Goal: Transaction & Acquisition: Purchase product/service

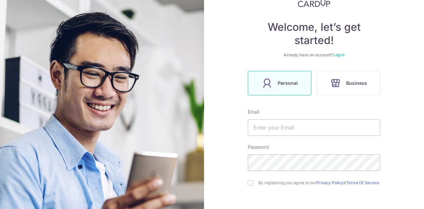
scroll to position [66, 0]
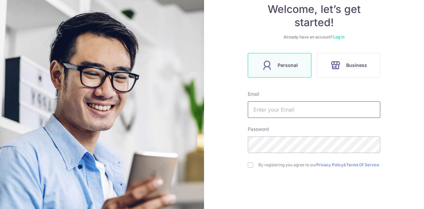
click at [292, 109] on input "text" at bounding box center [314, 109] width 132 height 17
type input "zilchjl"
type input "[PERSON_NAME][EMAIL_ADDRESS][DOMAIN_NAME]"
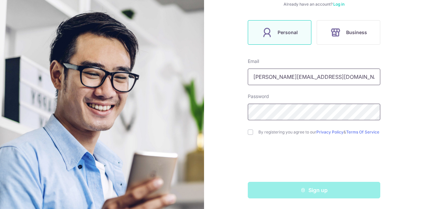
scroll to position [101, 0]
click at [248, 129] on input "checkbox" at bounding box center [250, 131] width 5 height 5
checkbox input "true"
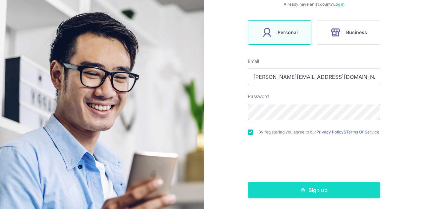
click at [285, 185] on button "Sign up" at bounding box center [314, 190] width 132 height 17
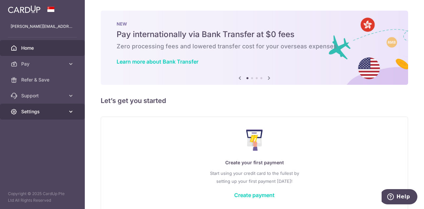
click at [46, 111] on span "Settings" at bounding box center [43, 111] width 44 height 7
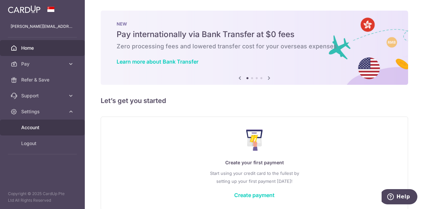
click at [50, 123] on link "Account" at bounding box center [42, 128] width 85 height 16
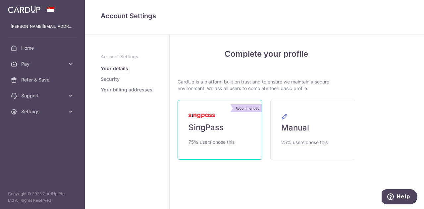
click at [234, 124] on link "Recommended SingPass 75% users chose this" at bounding box center [220, 130] width 85 height 60
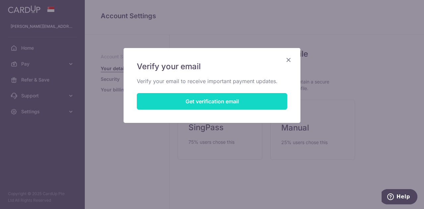
click at [248, 101] on button "Get verification email" at bounding box center [212, 101] width 150 height 17
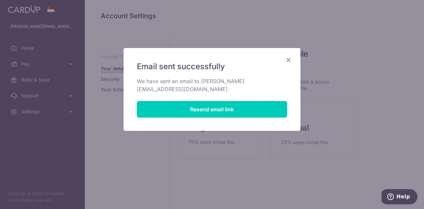
click at [286, 61] on icon "Close" at bounding box center [288, 60] width 8 height 8
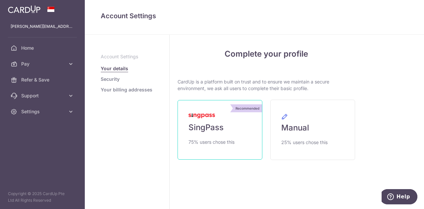
click at [228, 130] on link "Recommended SingPass 75% users chose this" at bounding box center [220, 130] width 85 height 60
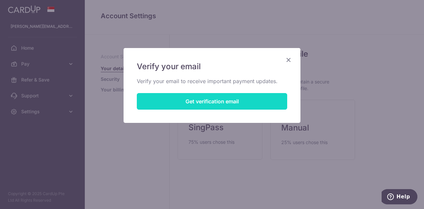
click at [270, 94] on button "Get verification email" at bounding box center [212, 101] width 150 height 17
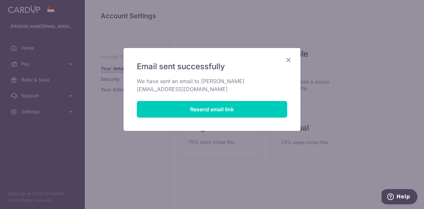
click at [290, 60] on icon "Close" at bounding box center [288, 60] width 8 height 8
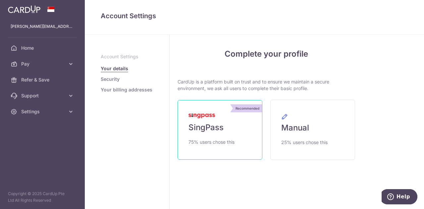
click at [229, 146] on link "Recommended SingPass 75% users chose this" at bounding box center [220, 130] width 85 height 60
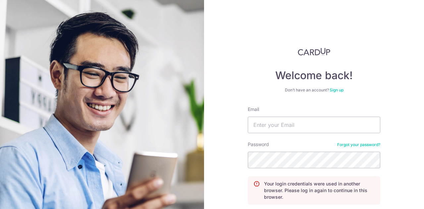
scroll to position [125, 0]
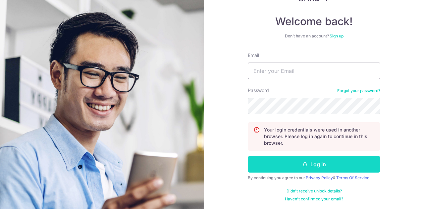
type input "[PERSON_NAME][EMAIL_ADDRESS][DOMAIN_NAME]"
click at [302, 164] on icon "submit" at bounding box center [304, 164] width 5 height 5
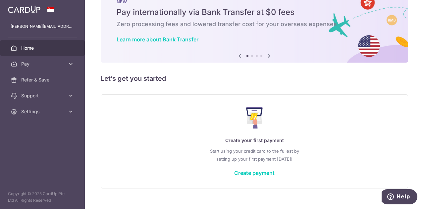
scroll to position [32, 0]
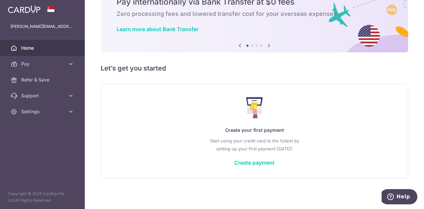
click at [267, 158] on div "Create your first payment Start using your credit card to the fullest by settin…" at bounding box center [254, 131] width 291 height 78
click at [266, 159] on link "Create payment" at bounding box center [254, 162] width 40 height 7
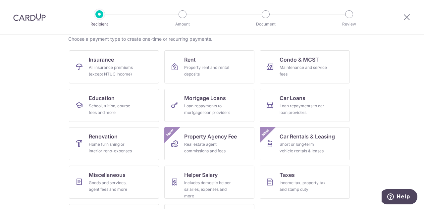
scroll to position [21, 0]
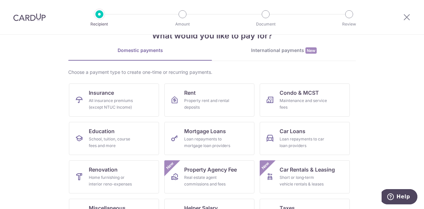
click at [270, 49] on div "International payments New" at bounding box center [284, 50] width 144 height 7
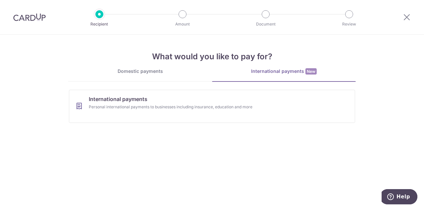
click at [165, 69] on div "Domestic payments" at bounding box center [140, 71] width 144 height 7
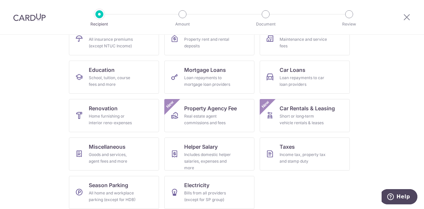
scroll to position [87, 0]
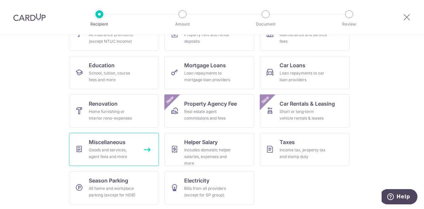
click at [132, 148] on div "Goods and services, agent fees and more" at bounding box center [113, 153] width 48 height 13
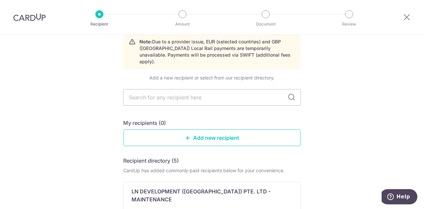
scroll to position [66, 0]
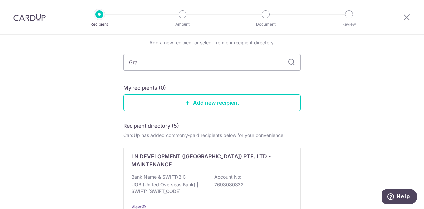
type input "Grab"
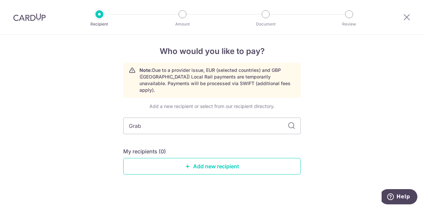
click at [289, 122] on icon at bounding box center [291, 126] width 8 height 8
click at [293, 122] on icon at bounding box center [291, 126] width 8 height 8
click at [192, 125] on input "Grab" at bounding box center [212, 126] width 178 height 17
click at [230, 163] on link "Add new recipient" at bounding box center [212, 166] width 178 height 17
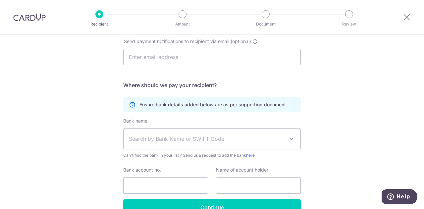
scroll to position [236, 0]
